Goal: Task Accomplishment & Management: Use online tool/utility

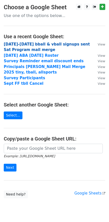
click at [38, 45] on strong "[DATE]-[DATE] bball & vball signups sent Sat Program mail merge" at bounding box center [47, 47] width 86 height 10
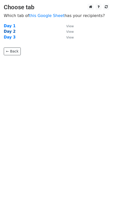
click at [13, 32] on strong "Day 2" at bounding box center [10, 31] width 12 height 5
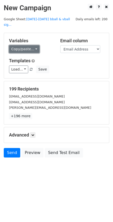
click at [34, 45] on link "Copy/paste..." at bounding box center [24, 49] width 31 height 8
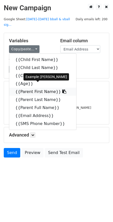
click at [38, 88] on link "{{Parent First Name}}" at bounding box center [42, 92] width 67 height 8
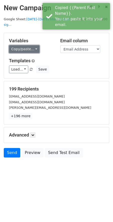
click at [34, 45] on link "Copy/paste..." at bounding box center [24, 49] width 31 height 8
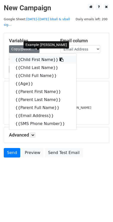
click at [24, 56] on link "{{Child First Name}}" at bounding box center [42, 60] width 67 height 8
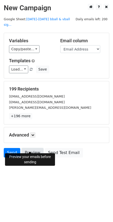
click at [35, 148] on link "Preview" at bounding box center [33, 153] width 22 height 10
click at [30, 148] on link "Preview" at bounding box center [33, 153] width 22 height 10
click at [12, 148] on link "Send" at bounding box center [12, 153] width 17 height 10
